Goal: Task Accomplishment & Management: Manage account settings

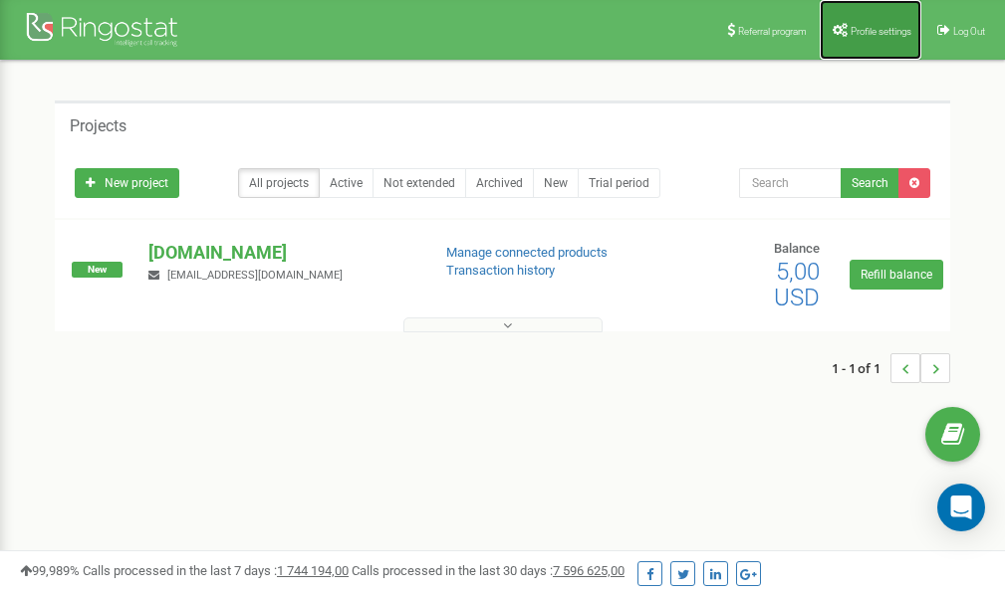
click at [868, 31] on span "Profile settings" at bounding box center [880, 31] width 61 height 11
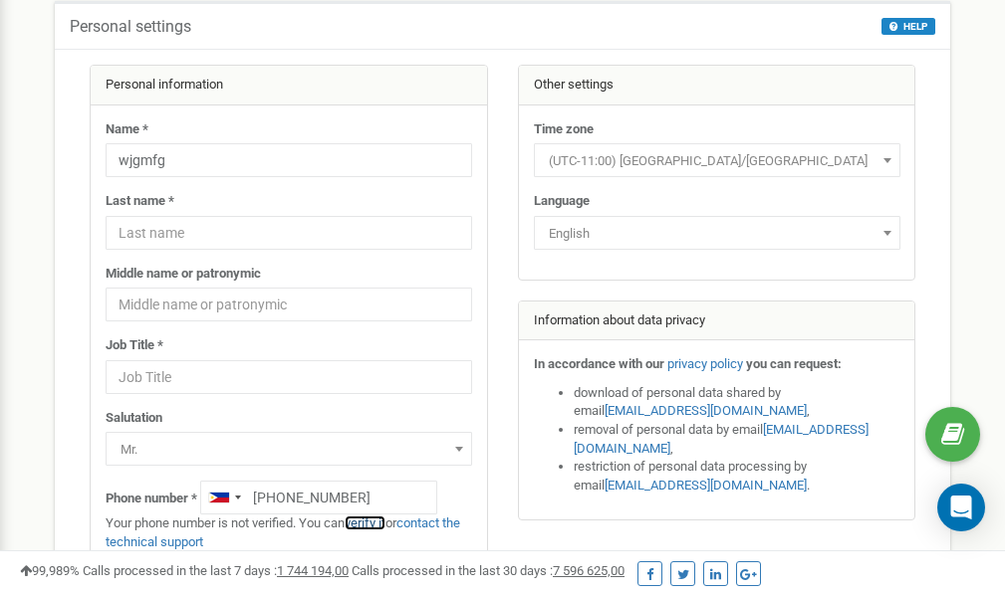
click at [377, 524] on link "verify it" at bounding box center [364, 523] width 41 height 15
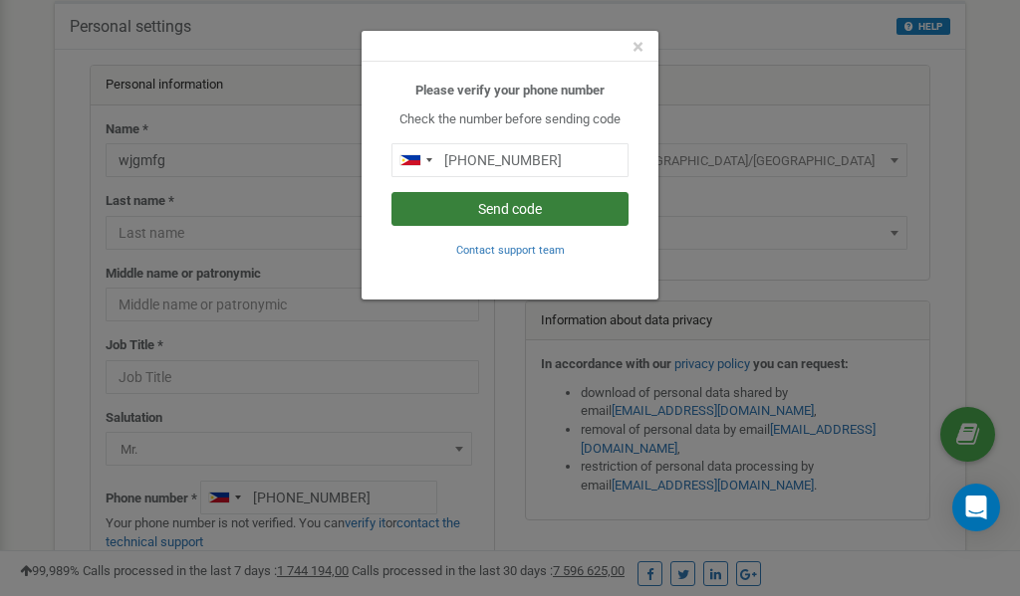
click at [513, 215] on button "Send code" at bounding box center [509, 209] width 237 height 34
